Goal: Book appointment/travel/reservation

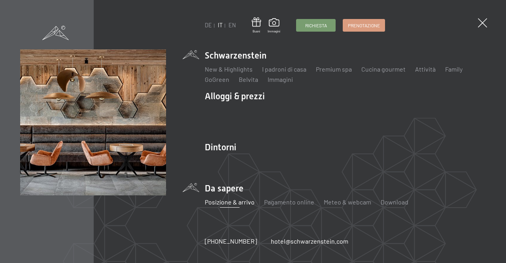
click at [226, 203] on link "Posizione & arrivo" at bounding box center [230, 202] width 50 height 8
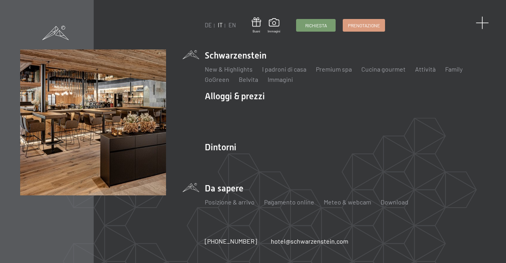
click at [481, 20] on span at bounding box center [482, 23] width 13 height 13
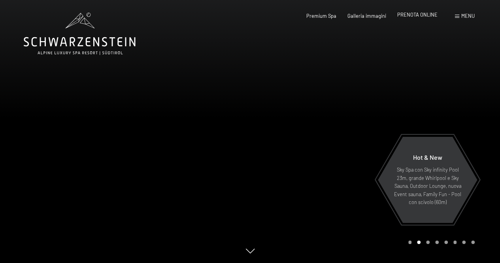
click at [409, 14] on span "PRENOTA ONLINE" at bounding box center [417, 14] width 40 height 6
